Goal: Task Accomplishment & Management: Complete application form

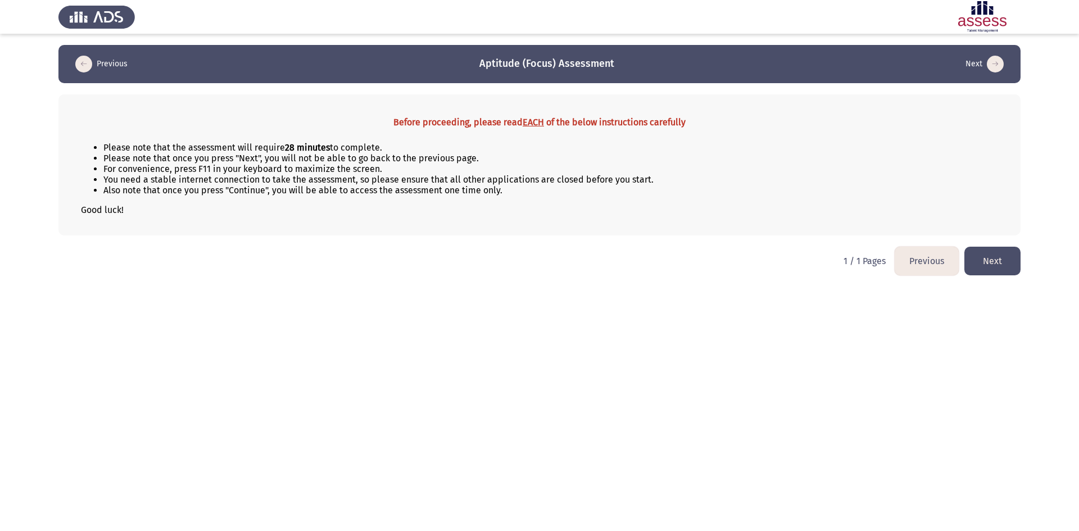
click at [992, 259] on button "Next" at bounding box center [993, 261] width 56 height 29
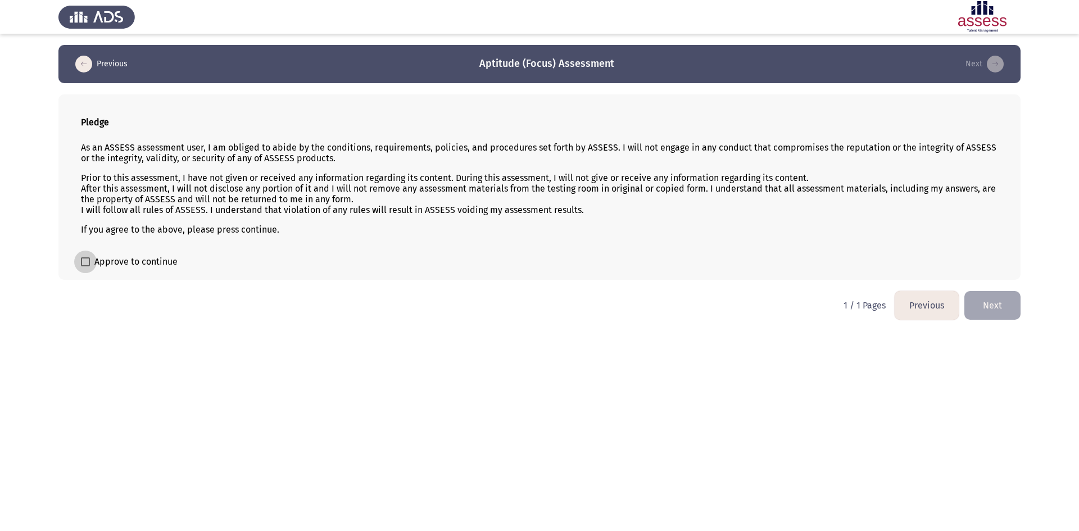
click at [87, 264] on span at bounding box center [85, 261] width 9 height 9
click at [85, 266] on input "Approve to continue" at bounding box center [85, 266] width 1 height 1
checkbox input "true"
click at [974, 307] on button "Next" at bounding box center [993, 305] width 56 height 29
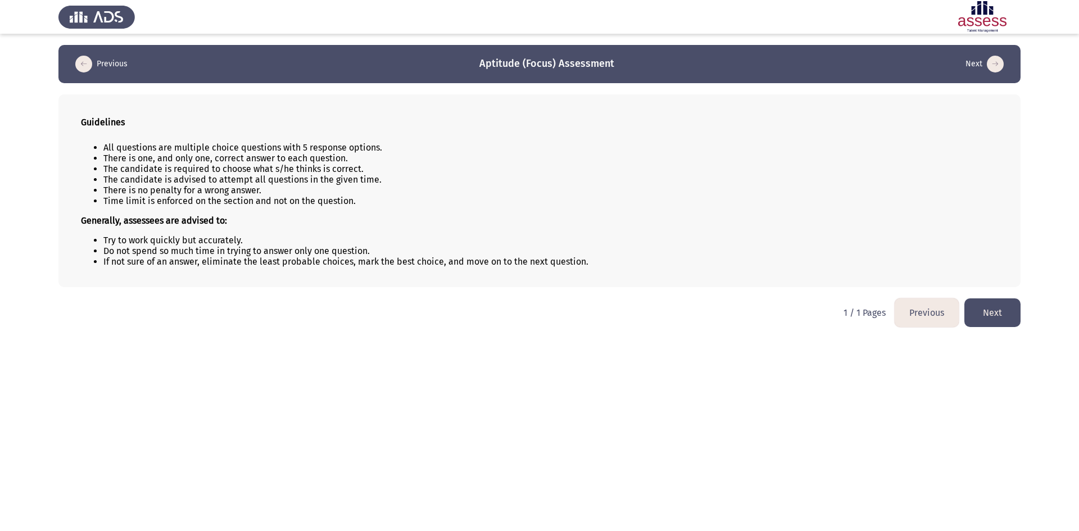
click at [994, 313] on button "Next" at bounding box center [993, 313] width 56 height 29
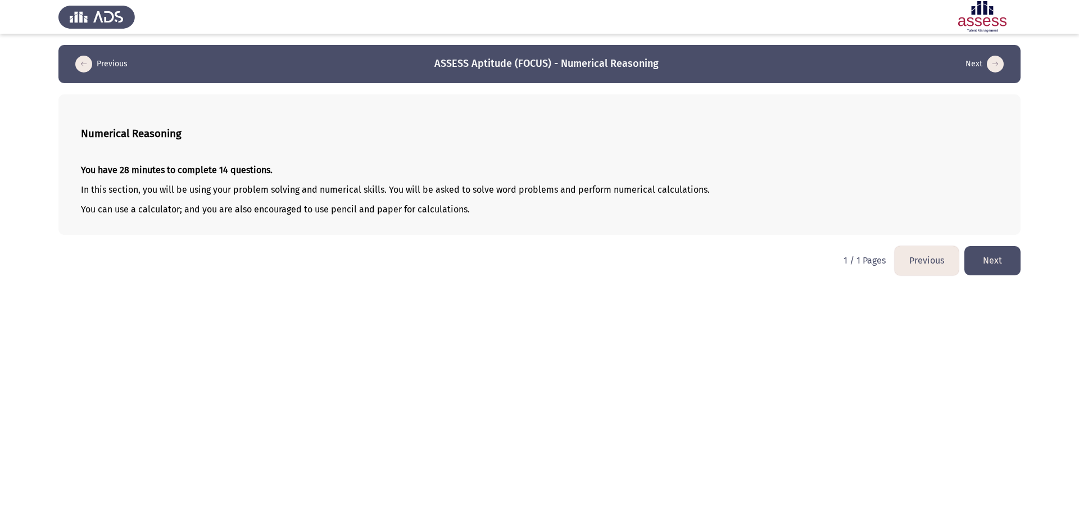
click at [993, 253] on button "Next" at bounding box center [993, 260] width 56 height 29
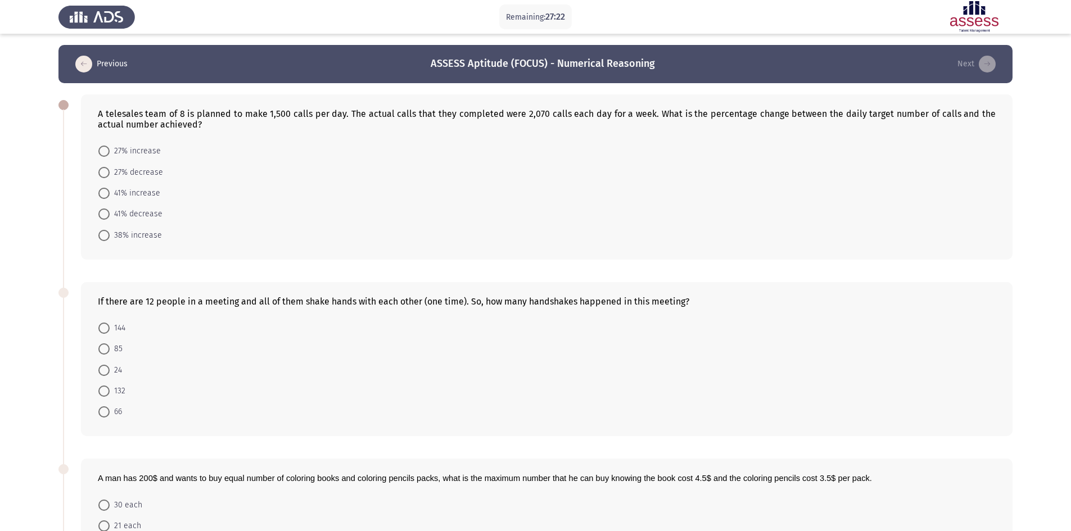
drag, startPoint x: 97, startPoint y: 108, endPoint x: 157, endPoint y: 111, distance: 60.8
click at [158, 111] on div "A telesales team of 8 is planned to make 1,500 calls per day. The actual calls …" at bounding box center [547, 176] width 932 height 165
drag, startPoint x: 97, startPoint y: 114, endPoint x: 179, endPoint y: 109, distance: 82.8
click at [179, 109] on div "A telesales team of 8 is planned to make 1,500 calls per day. The actual calls …" at bounding box center [547, 176] width 932 height 165
click at [180, 112] on div "A telesales team of 8 is planned to make 1,500 calls per day. The actual calls …" at bounding box center [547, 118] width 898 height 21
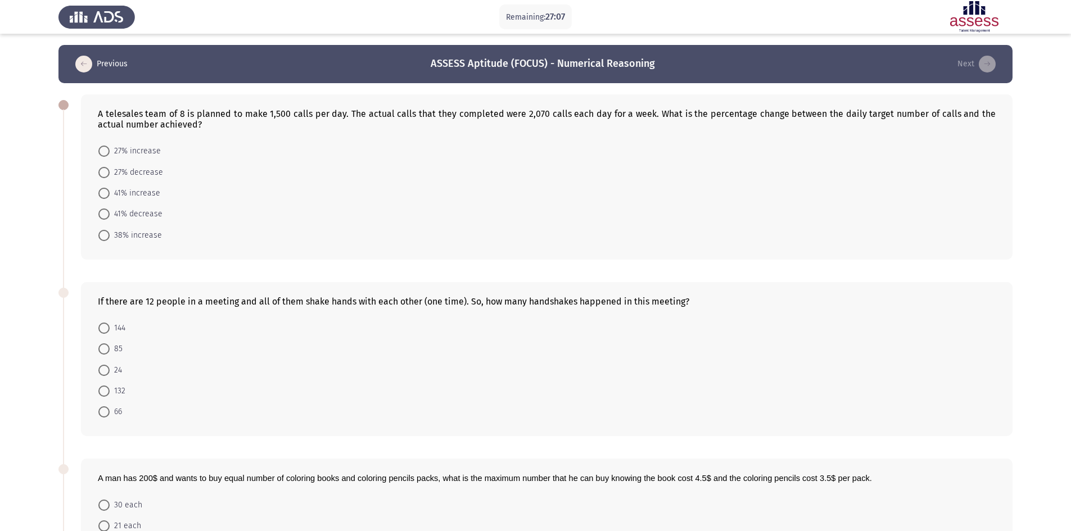
click at [180, 112] on div "A telesales team of 8 is planned to make 1,500 calls per day. The actual calls …" at bounding box center [547, 118] width 898 height 21
click at [0, 334] on app-assessment-container "Remaining: 26:59 Previous ASSESS Aptitude (FOCUS) - Numerical Reasoning Next A …" at bounding box center [535, 423] width 1071 height 757
click at [103, 231] on span at bounding box center [103, 235] width 11 height 11
click at [103, 231] on input "38% increase" at bounding box center [103, 235] width 11 height 11
radio input "true"
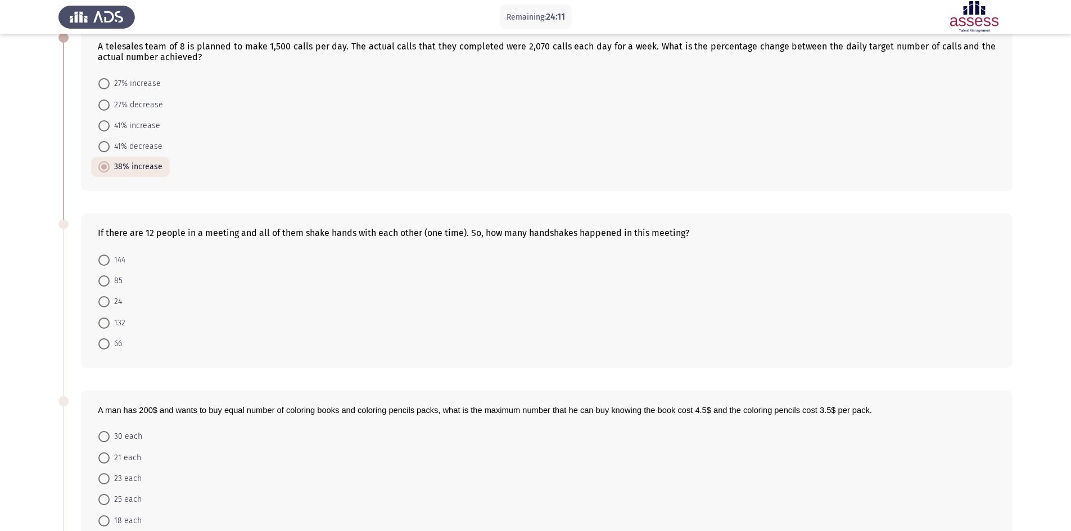
scroll to position [90, 0]
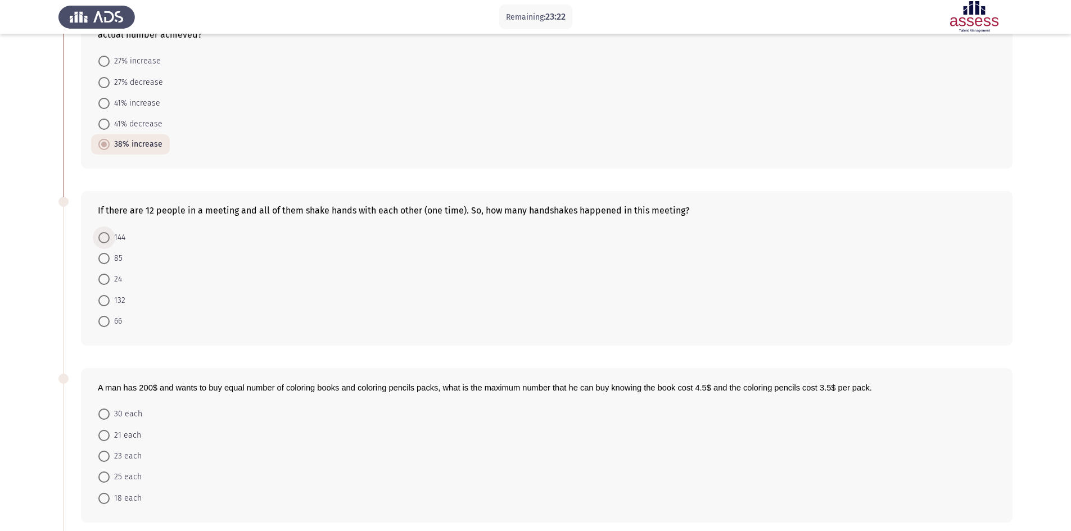
click at [112, 238] on span "144" at bounding box center [118, 237] width 16 height 13
click at [110, 238] on input "144" at bounding box center [103, 237] width 11 height 11
radio input "true"
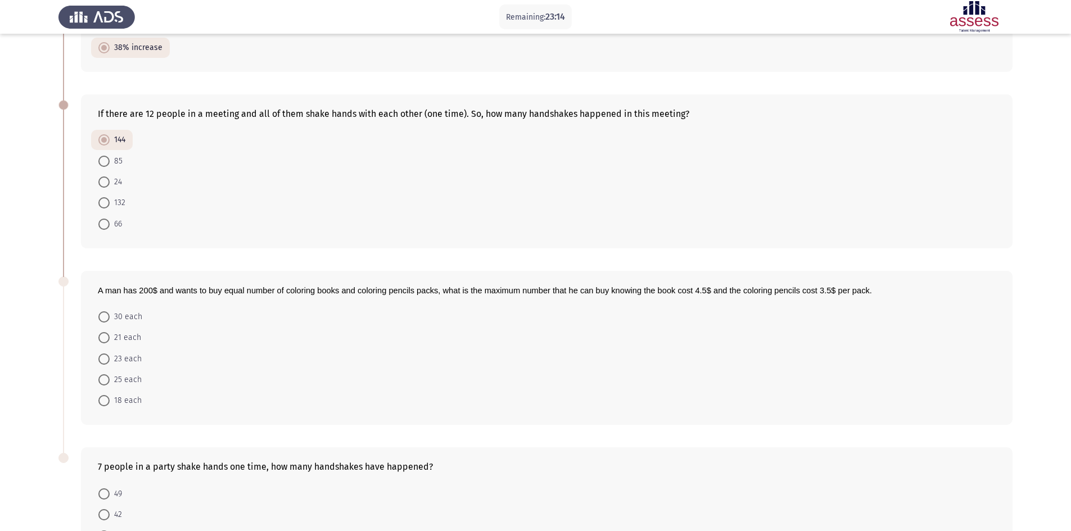
scroll to position [189, 0]
click at [104, 372] on span at bounding box center [103, 377] width 11 height 11
click at [104, 372] on input "25 each" at bounding box center [103, 377] width 11 height 11
radio input "true"
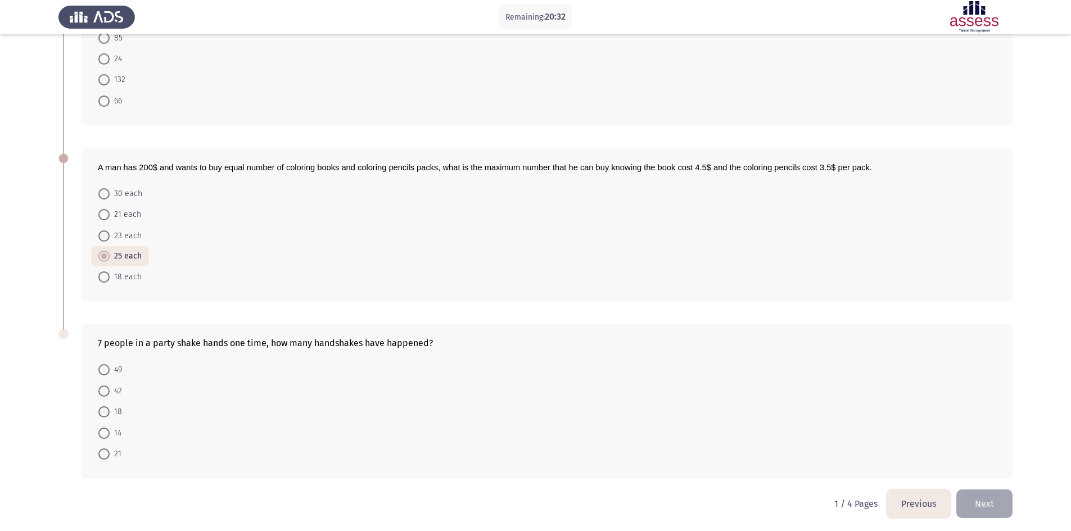
scroll to position [313, 0]
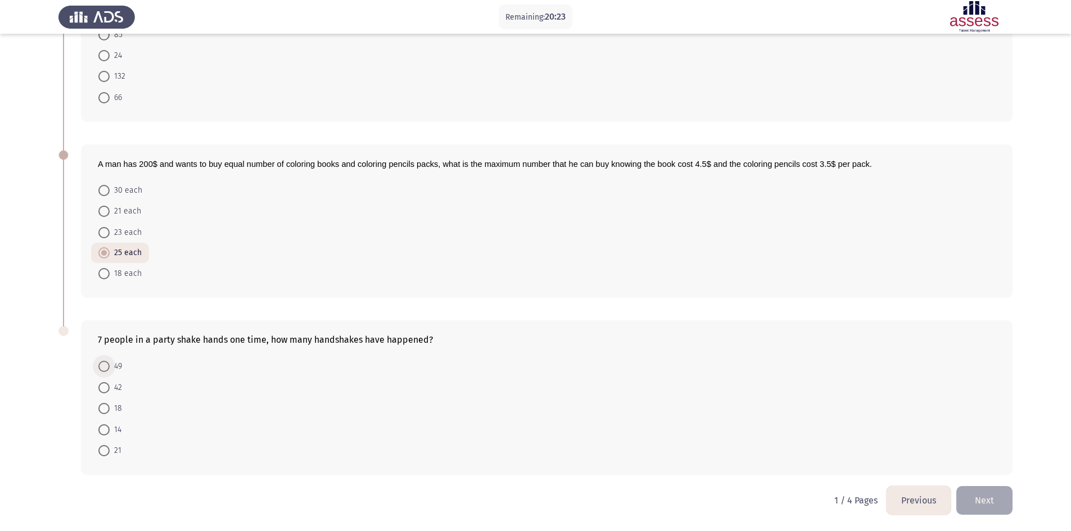
click at [104, 367] on span at bounding box center [104, 367] width 0 height 0
click at [103, 366] on input "49" at bounding box center [103, 366] width 11 height 11
radio input "true"
click at [107, 453] on span at bounding box center [103, 450] width 11 height 11
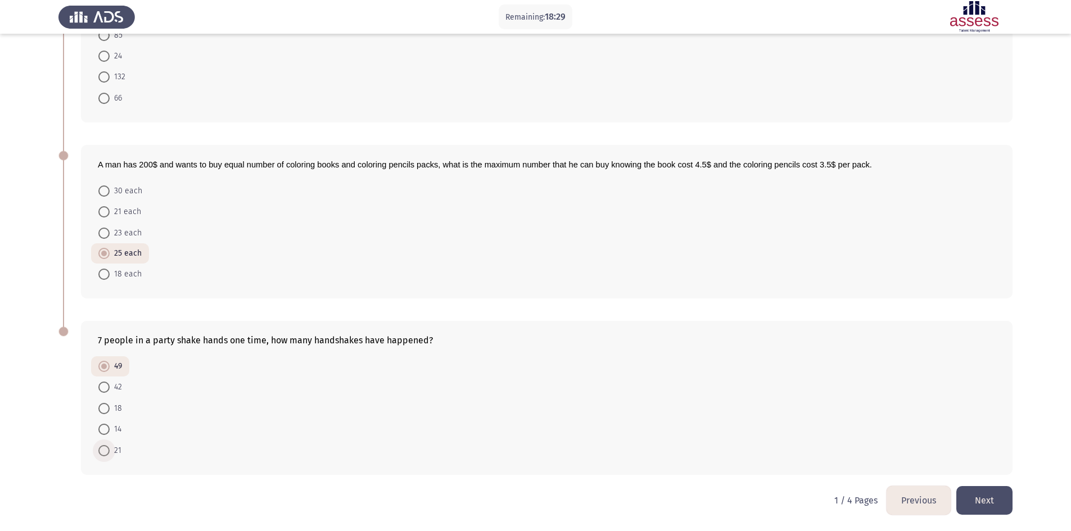
click at [107, 453] on input "21" at bounding box center [103, 450] width 11 height 11
radio input "true"
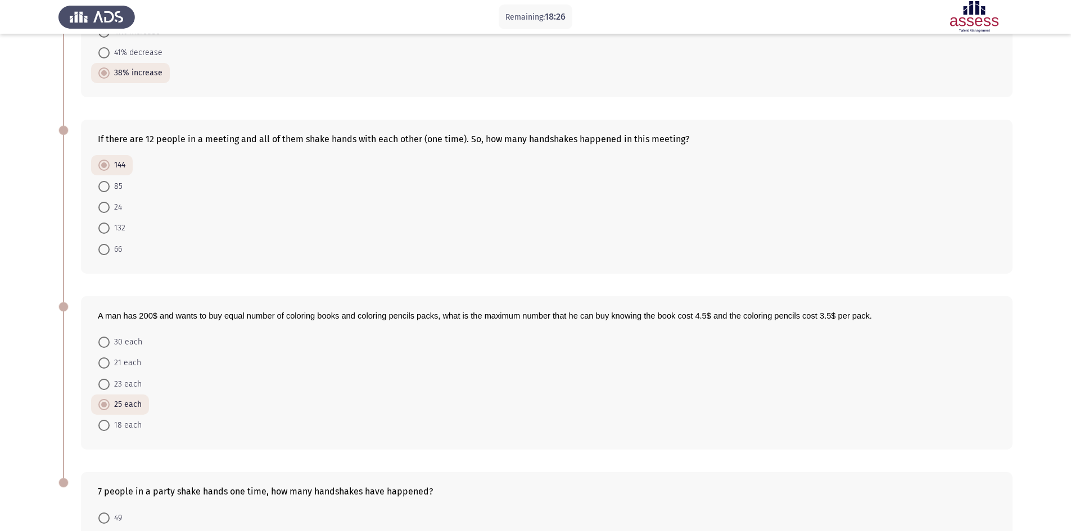
scroll to position [155, 0]
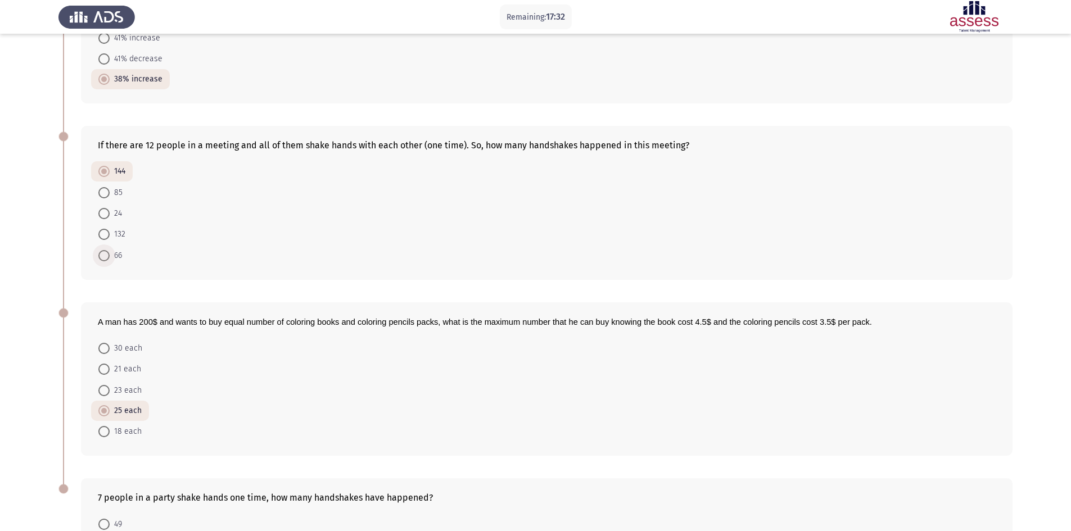
click at [108, 258] on span at bounding box center [103, 255] width 11 height 11
click at [108, 258] on input "66" at bounding box center [103, 255] width 11 height 11
radio input "true"
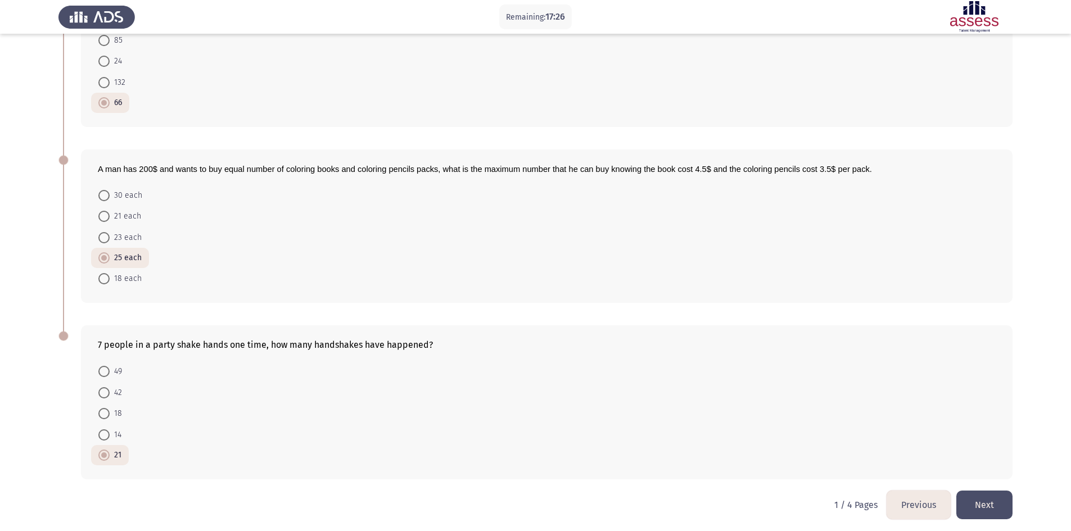
scroll to position [313, 0]
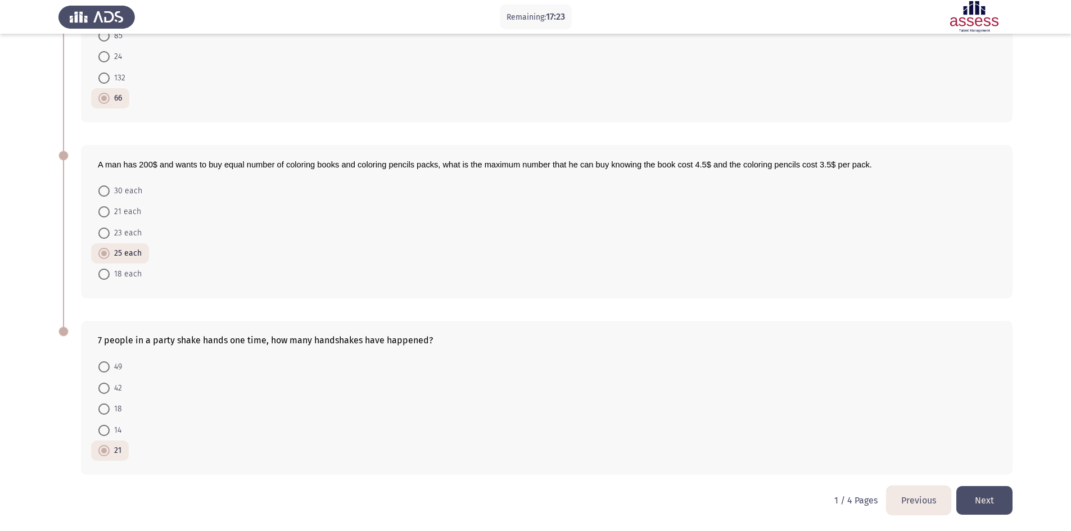
click at [985, 496] on button "Next" at bounding box center [984, 500] width 56 height 29
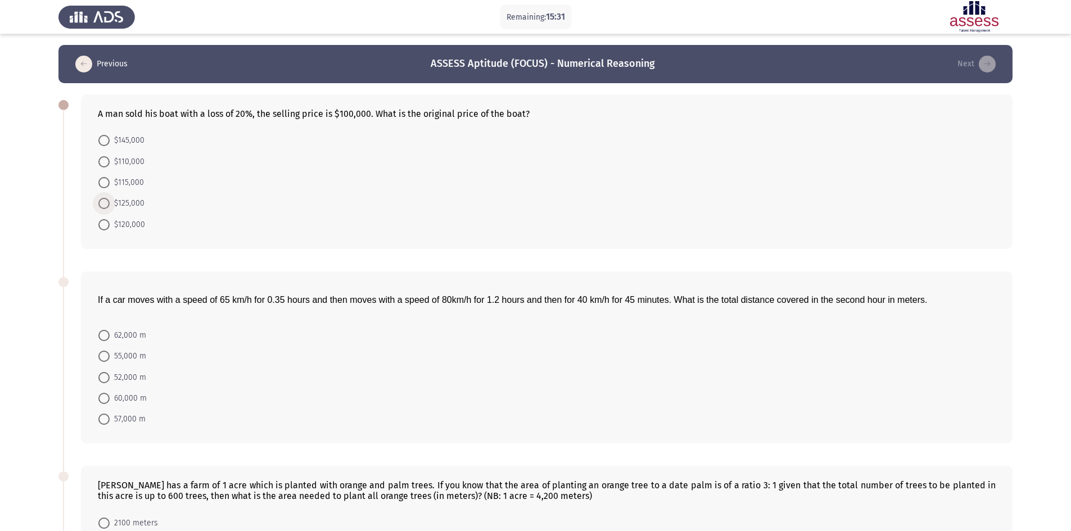
click at [103, 197] on label "$125,000" at bounding box center [121, 203] width 46 height 13
click at [103, 198] on input "$125,000" at bounding box center [103, 203] width 11 height 11
radio input "true"
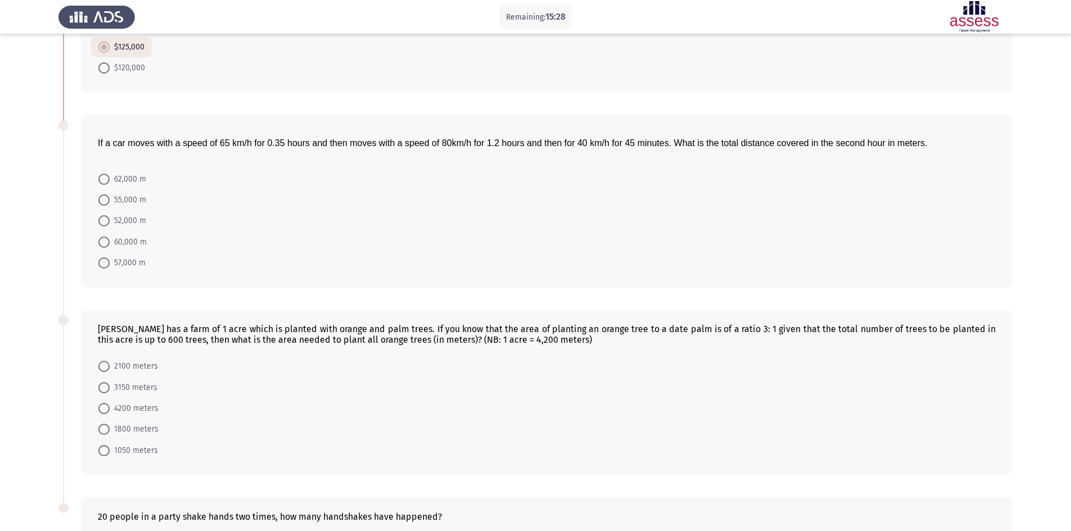
scroll to position [157, 0]
click at [112, 174] on span "62,000 m" at bounding box center [128, 177] width 37 height 13
click at [110, 174] on input "62,000 m" at bounding box center [103, 177] width 11 height 11
radio input "true"
click at [103, 386] on span at bounding box center [103, 384] width 11 height 11
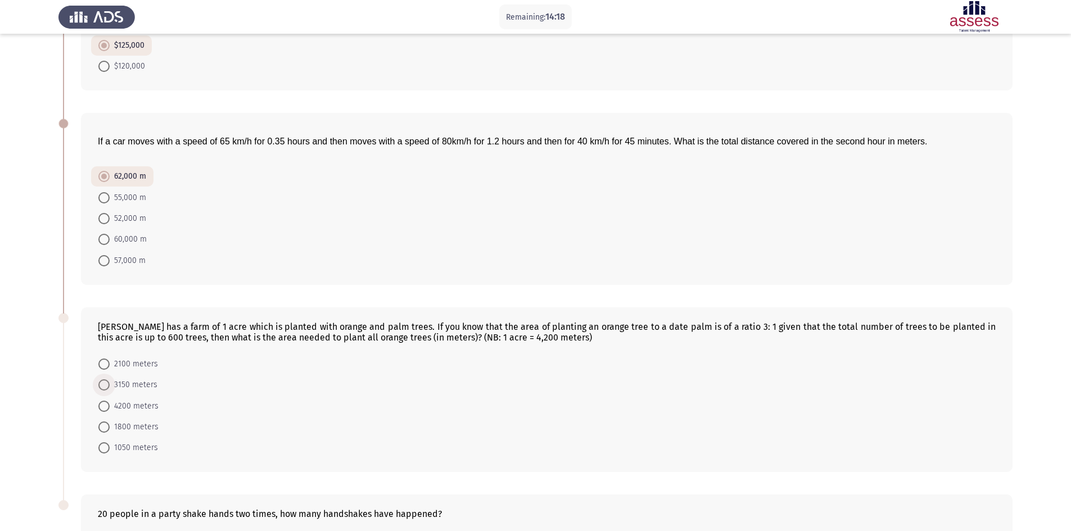
click at [103, 386] on input "3150 meters" at bounding box center [103, 384] width 11 height 11
radio input "true"
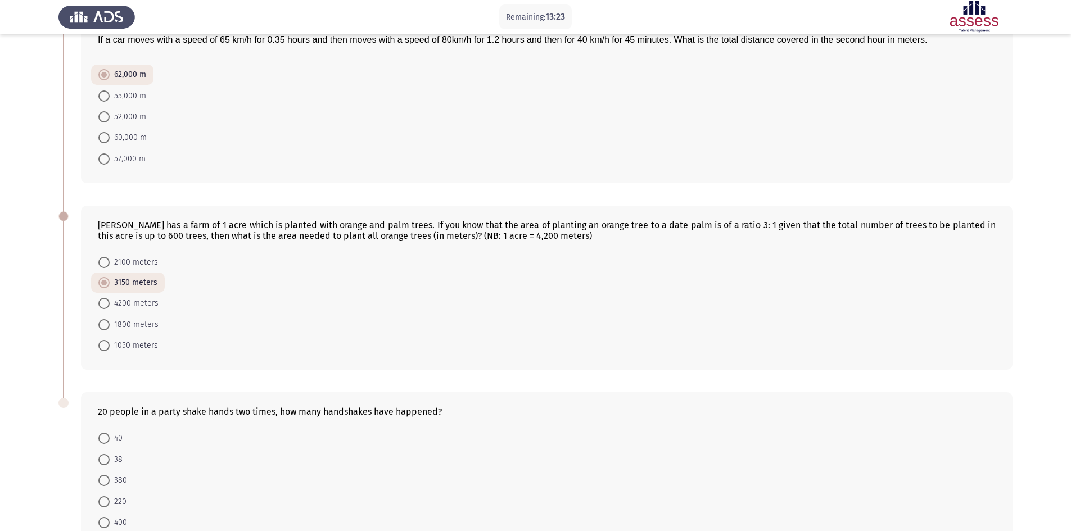
scroll to position [282, 0]
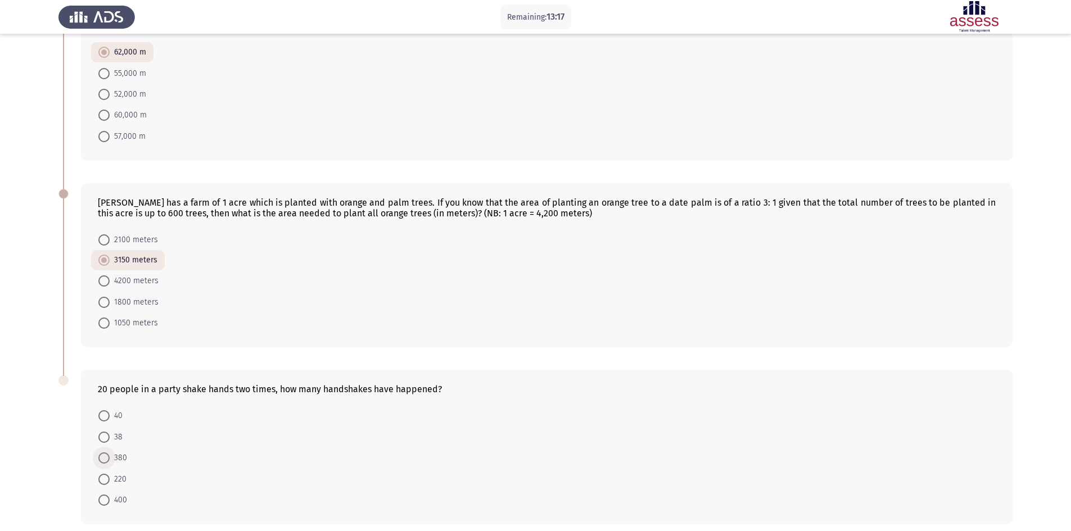
click at [110, 459] on span "380" at bounding box center [118, 457] width 17 height 13
click at [110, 459] on input "380" at bounding box center [103, 458] width 11 height 11
radio input "true"
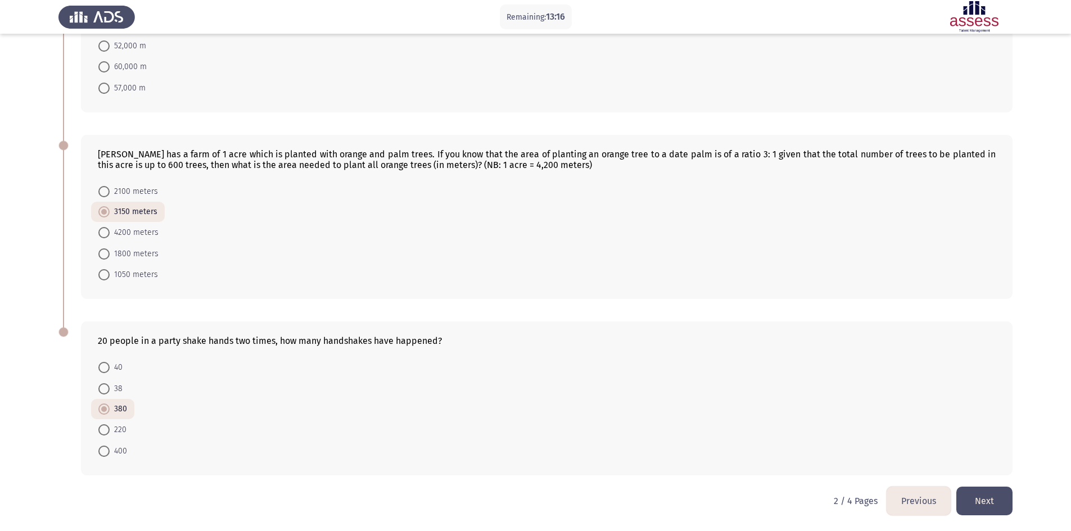
scroll to position [331, 0]
click at [985, 503] on button "Next" at bounding box center [984, 500] width 56 height 29
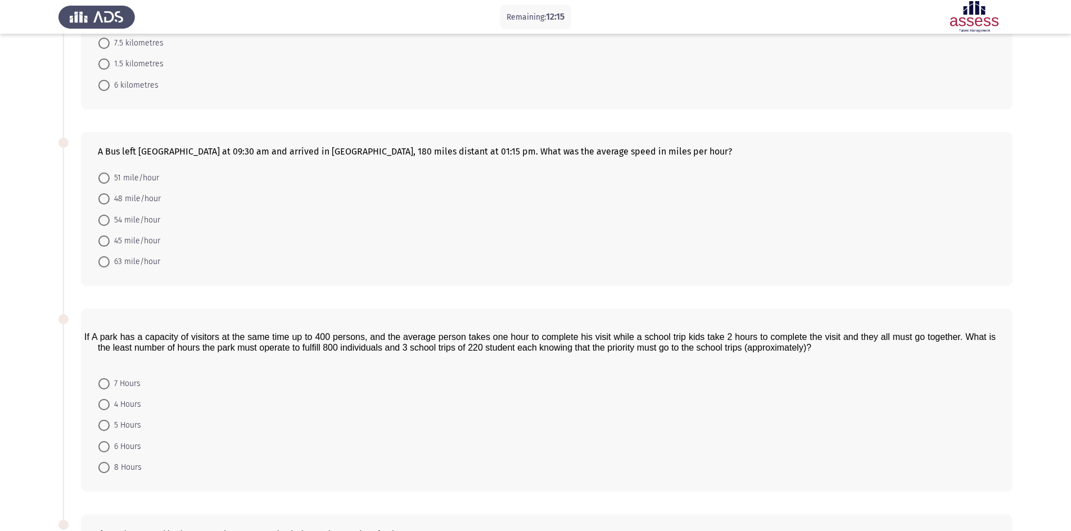
scroll to position [112, 0]
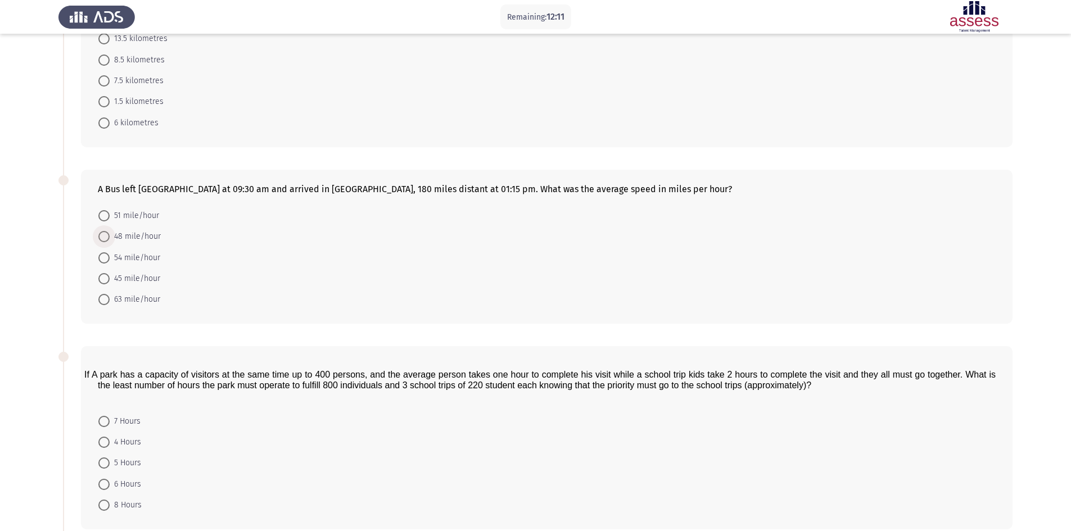
click at [103, 238] on span at bounding box center [103, 236] width 11 height 11
click at [103, 238] on input "48 mile/hour" at bounding box center [103, 236] width 11 height 11
radio input "true"
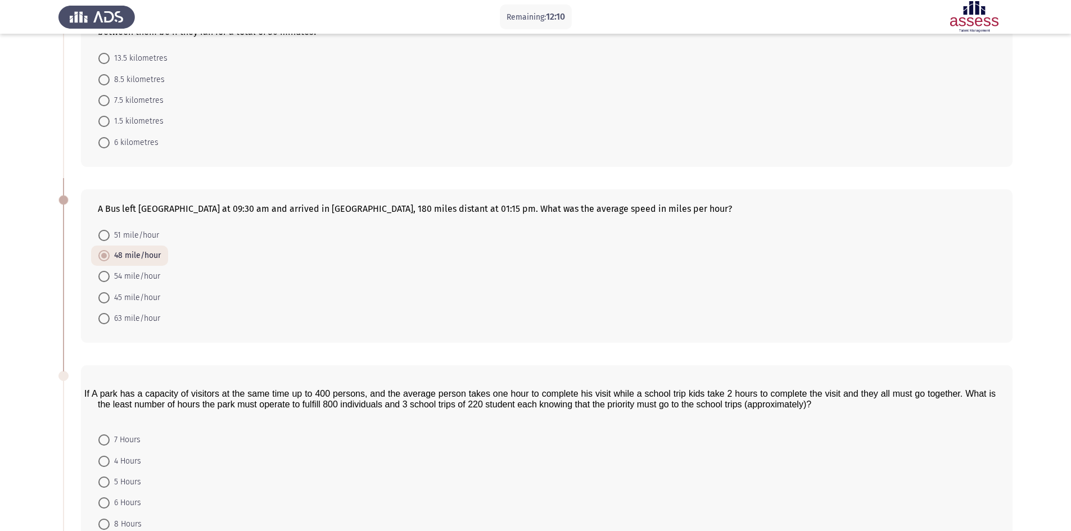
scroll to position [90, 0]
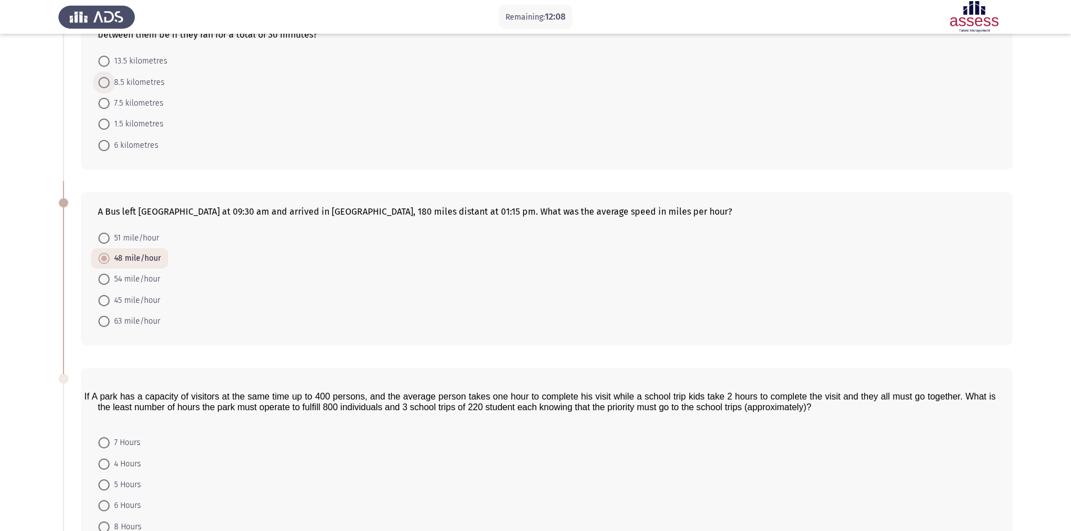
click at [101, 89] on label "8.5 kilometres" at bounding box center [131, 82] width 66 height 13
click at [101, 88] on input "8.5 kilometres" at bounding box center [103, 82] width 11 height 11
radio input "true"
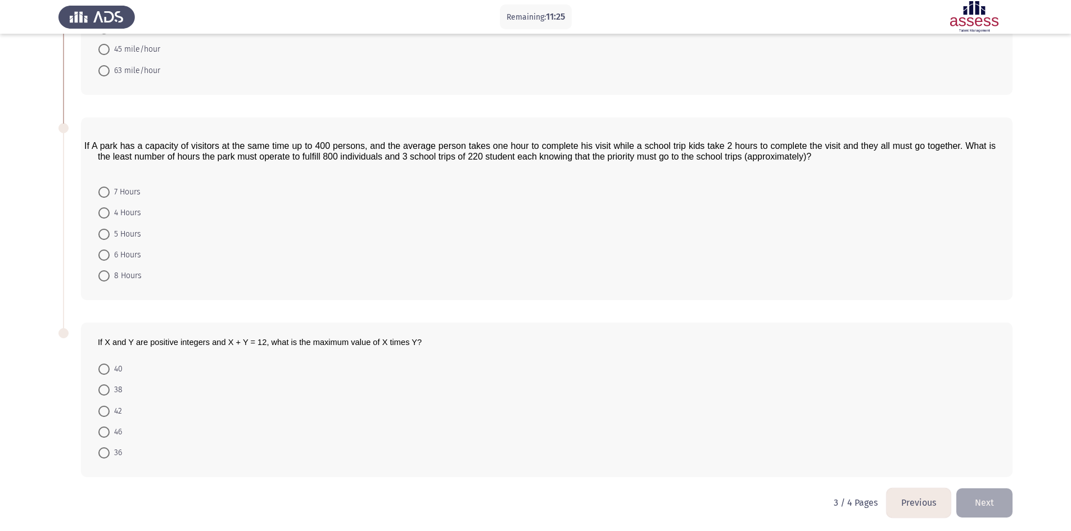
scroll to position [342, 0]
click at [105, 450] on span at bounding box center [103, 450] width 11 height 11
click at [105, 450] on input "36" at bounding box center [103, 450] width 11 height 11
radio input "true"
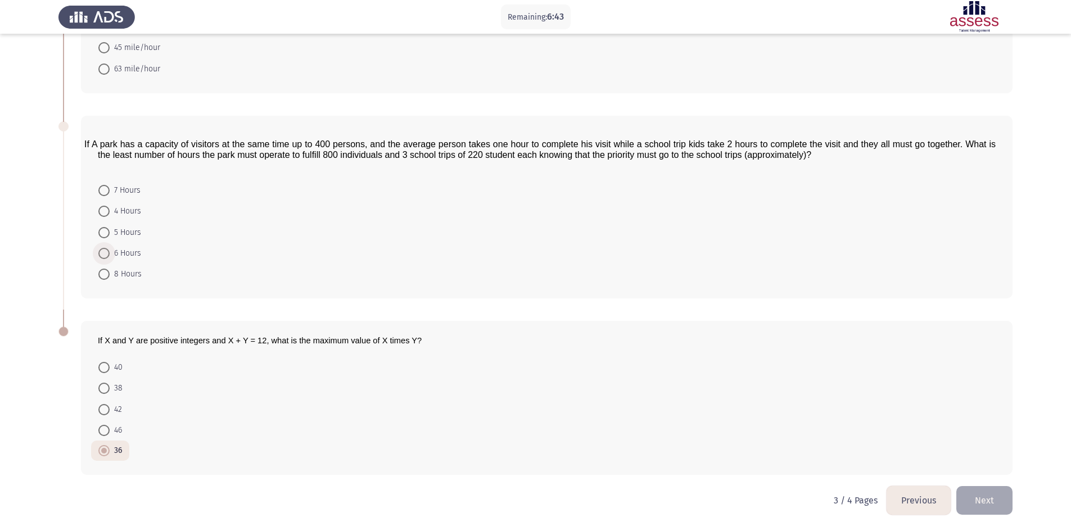
drag, startPoint x: 103, startPoint y: 254, endPoint x: 532, endPoint y: 316, distance: 434.0
click at [532, 316] on div "Two men 5 kilometres (km) apart run in opposite directions towards each other, …" at bounding box center [535, 113] width 954 height 745
click at [104, 250] on span at bounding box center [103, 253] width 11 height 11
click at [104, 250] on input "6 Hours" at bounding box center [103, 253] width 11 height 11
radio input "true"
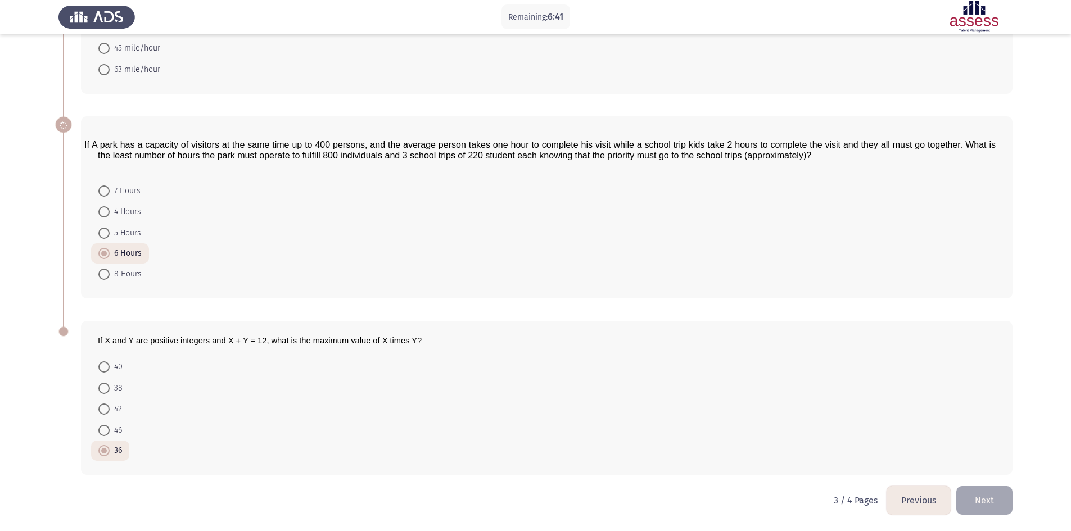
scroll to position [341, 0]
drag, startPoint x: 855, startPoint y: 351, endPoint x: 822, endPoint y: 292, distance: 67.4
click at [822, 292] on div "Two men 5 kilometres (km) apart run in opposite directions towards each other, …" at bounding box center [535, 114] width 954 height 744
click at [116, 233] on span "5 Hours" at bounding box center [125, 233] width 31 height 13
click at [110, 233] on input "5 Hours" at bounding box center [103, 233] width 11 height 11
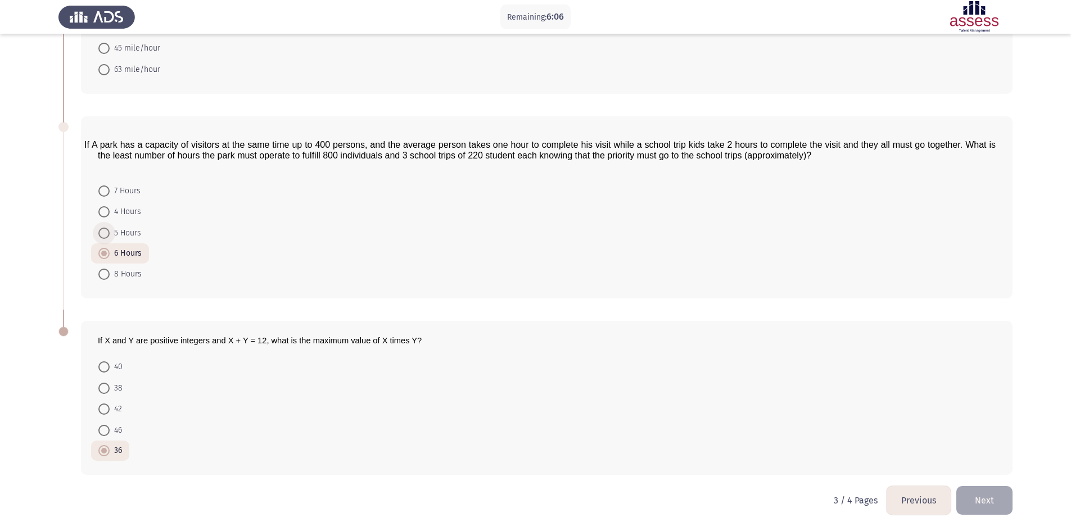
radio input "true"
click at [128, 250] on span "6 Hours" at bounding box center [125, 253] width 31 height 13
click at [110, 250] on input "6 Hours" at bounding box center [103, 253] width 11 height 11
radio input "true"
click at [1032, 267] on app-assessment-container "Remaining: 5:47 Previous ASSESS Aptitude (FOCUS) - Numerical Reasoning Next Two…" at bounding box center [535, 95] width 1071 height 783
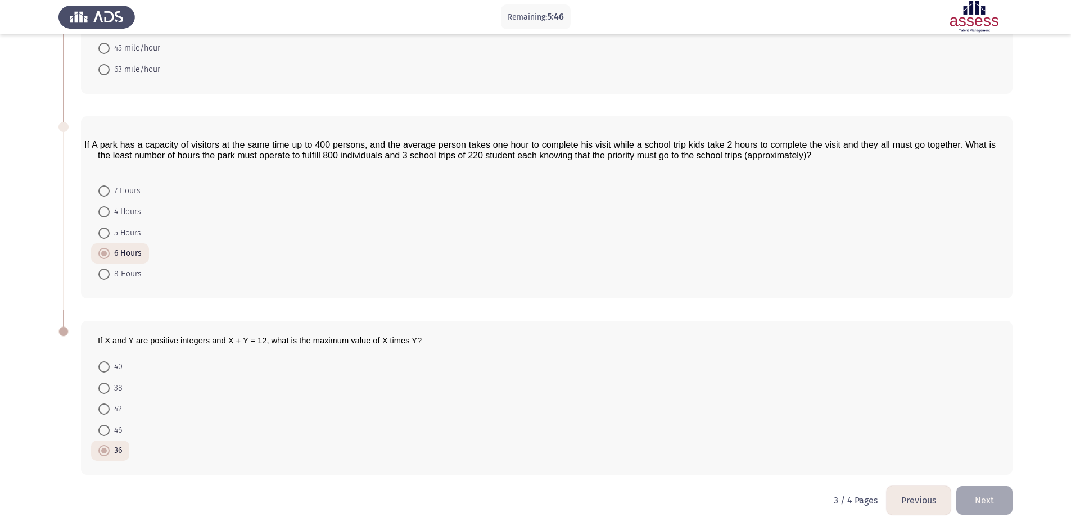
click at [984, 501] on button "Next" at bounding box center [984, 500] width 56 height 29
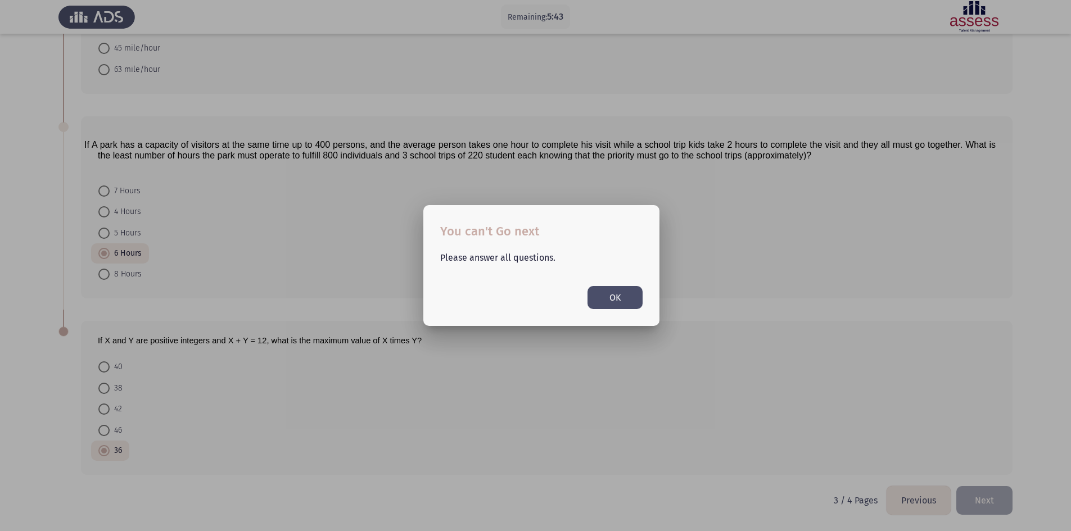
click at [634, 299] on button "OK" at bounding box center [614, 297] width 55 height 23
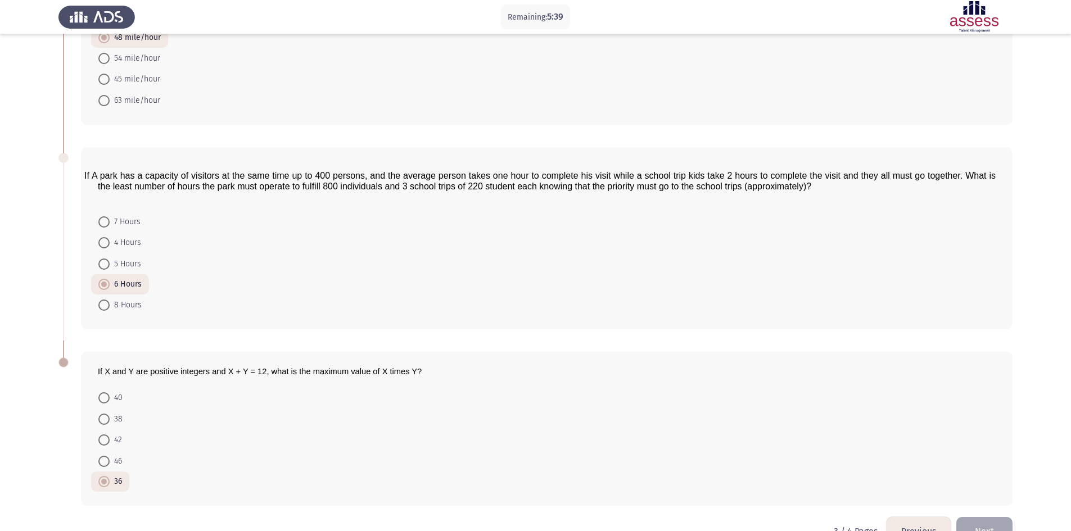
scroll to position [296, 0]
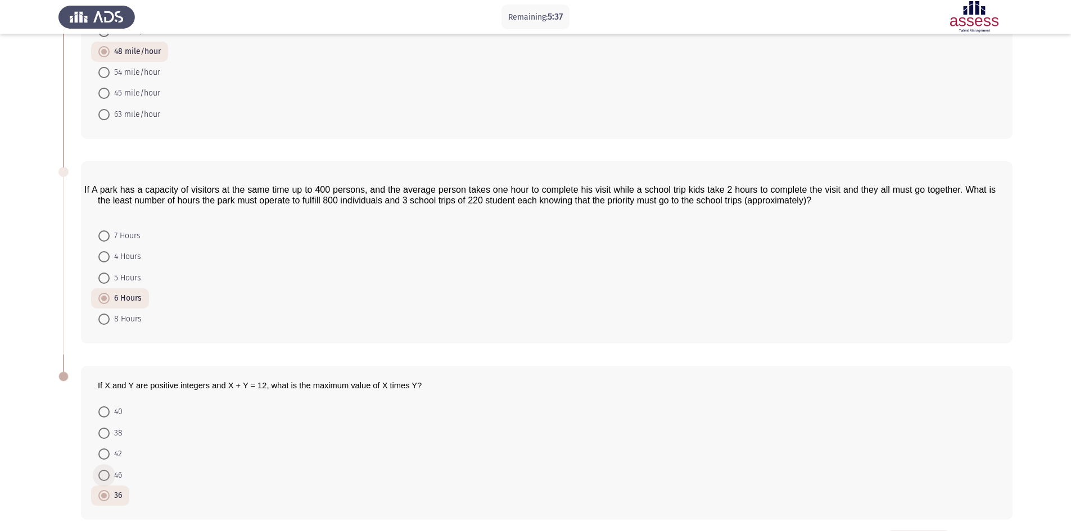
click at [107, 471] on span at bounding box center [103, 475] width 11 height 11
click at [107, 471] on input "46" at bounding box center [103, 475] width 11 height 11
radio input "true"
click at [106, 492] on span at bounding box center [103, 495] width 11 height 11
click at [106, 492] on input "36" at bounding box center [103, 495] width 11 height 11
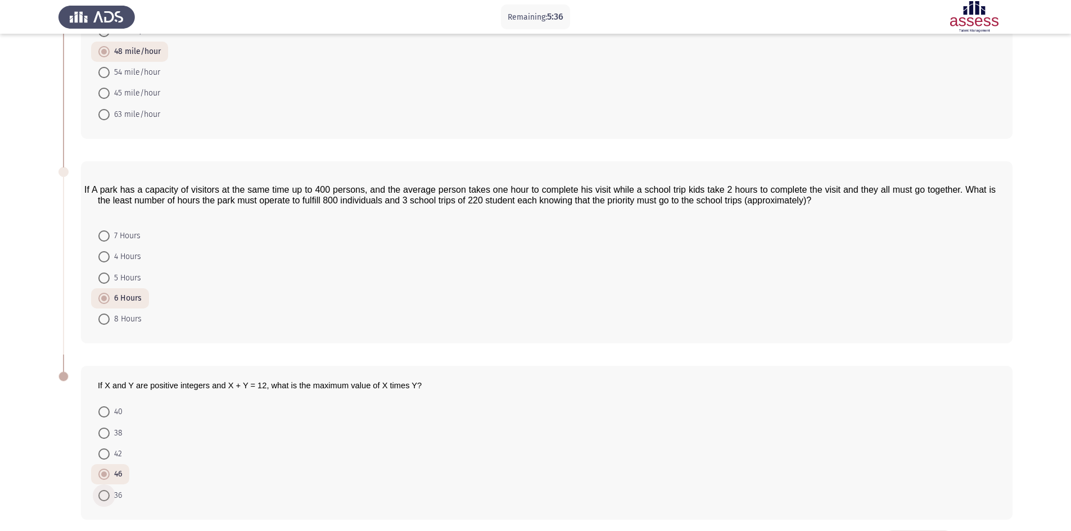
radio input "true"
click at [106, 285] on mat-radio-button "5 Hours" at bounding box center [119, 277] width 57 height 21
click at [106, 278] on span at bounding box center [103, 278] width 11 height 11
click at [106, 278] on input "5 Hours" at bounding box center [103, 278] width 11 height 11
radio input "true"
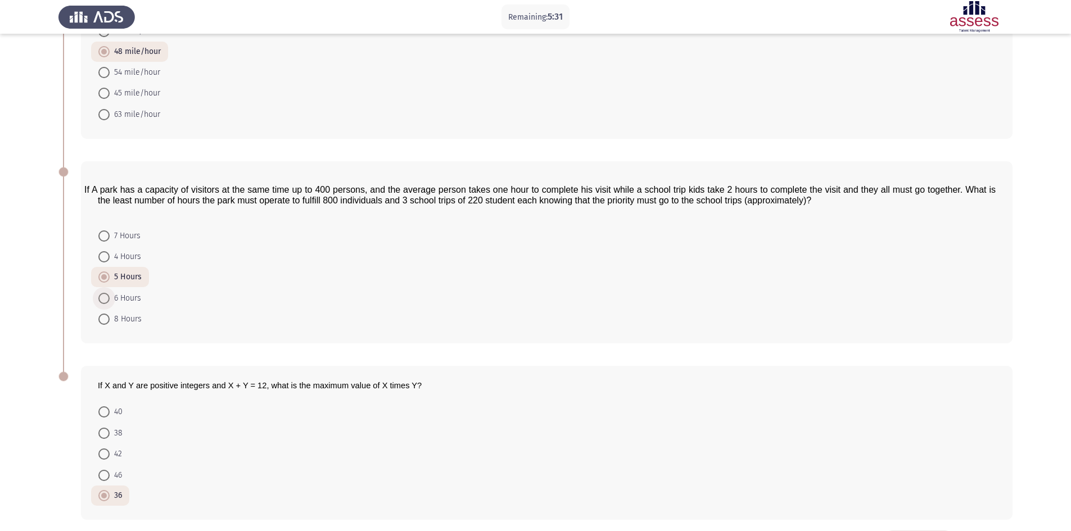
click at [101, 302] on span at bounding box center [103, 298] width 11 height 11
click at [101, 302] on input "6 Hours" at bounding box center [103, 298] width 11 height 11
radio input "true"
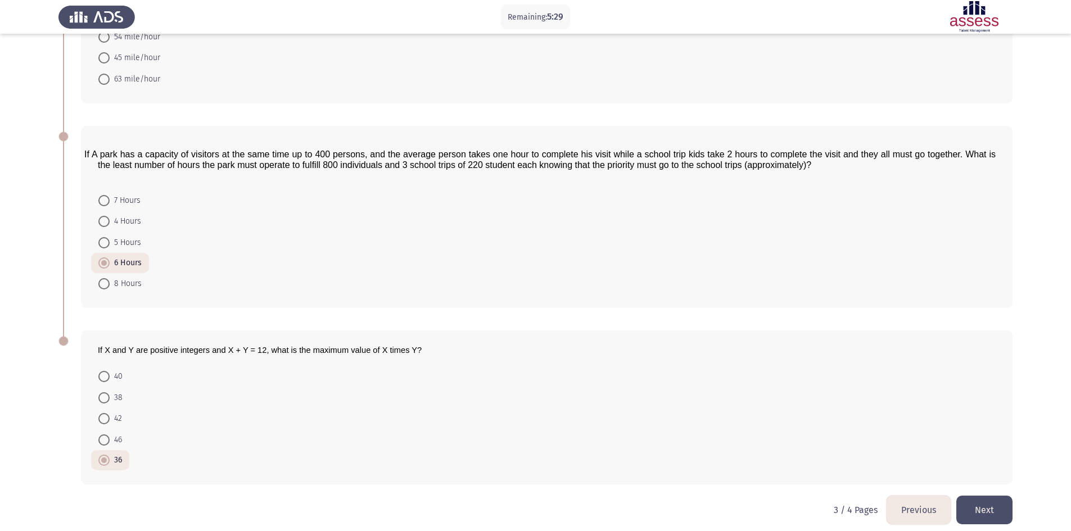
scroll to position [341, 0]
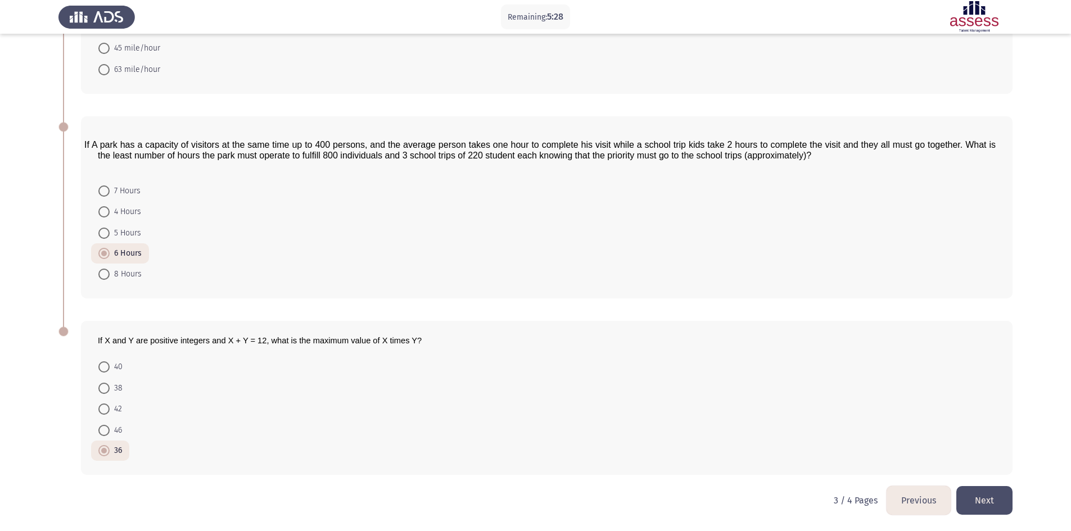
click at [987, 489] on button "Next" at bounding box center [984, 500] width 56 height 29
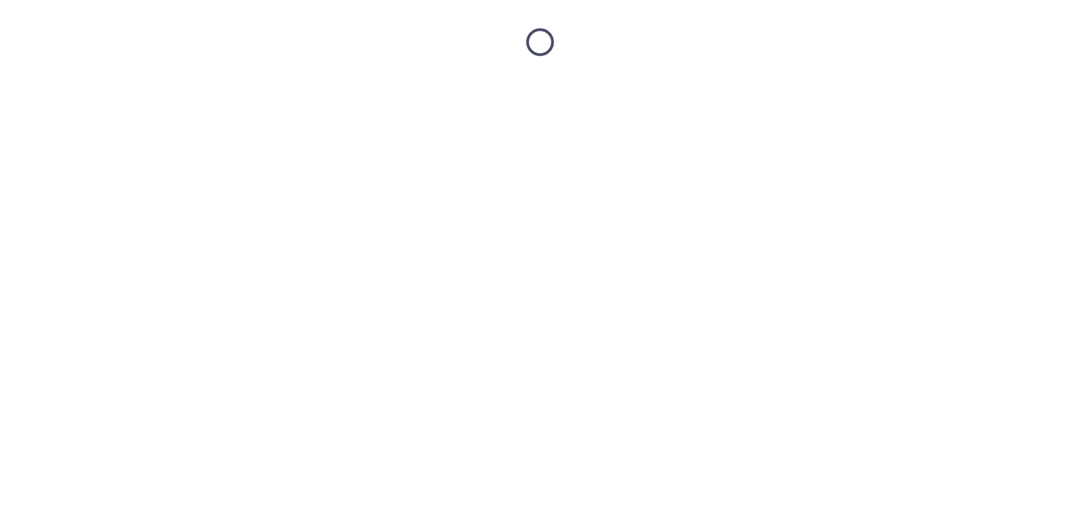
scroll to position [0, 0]
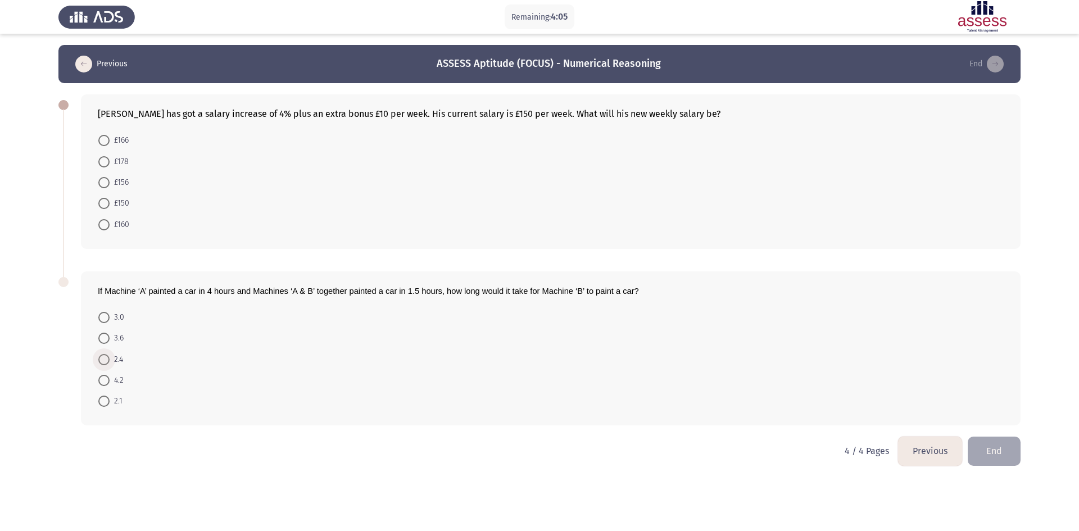
click at [103, 358] on span at bounding box center [103, 359] width 11 height 11
click at [103, 358] on input "2.4" at bounding box center [103, 359] width 11 height 11
radio input "true"
click at [103, 147] on label "£166" at bounding box center [113, 140] width 30 height 13
click at [103, 146] on input "£166" at bounding box center [103, 140] width 11 height 11
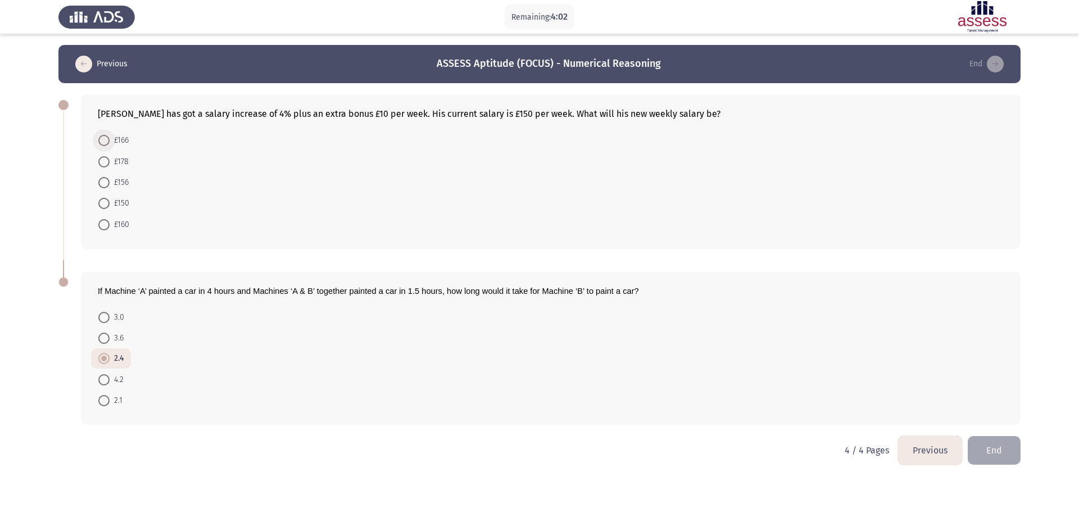
radio input "true"
click at [1002, 456] on button "End" at bounding box center [994, 450] width 53 height 29
